Goal: Find contact information: Find contact information

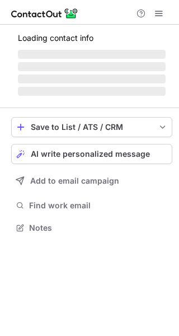
scroll to position [235, 179]
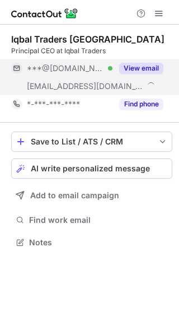
click at [150, 72] on button "View email" at bounding box center [141, 68] width 44 height 11
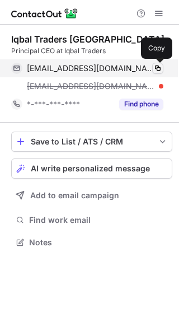
click at [158, 67] on span at bounding box center [157, 68] width 9 height 9
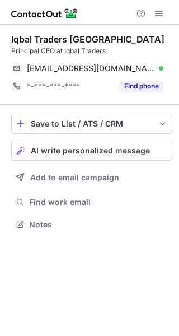
scroll to position [217, 179]
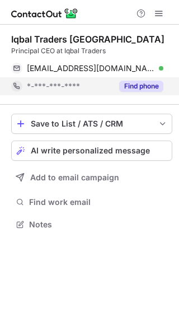
click at [125, 82] on button "Find phone" at bounding box center [141, 86] width 44 height 11
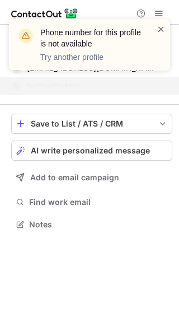
click at [162, 32] on span at bounding box center [161, 29] width 9 height 11
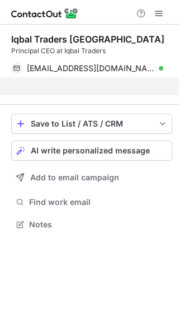
scroll to position [199, 179]
